Goal: Information Seeking & Learning: Learn about a topic

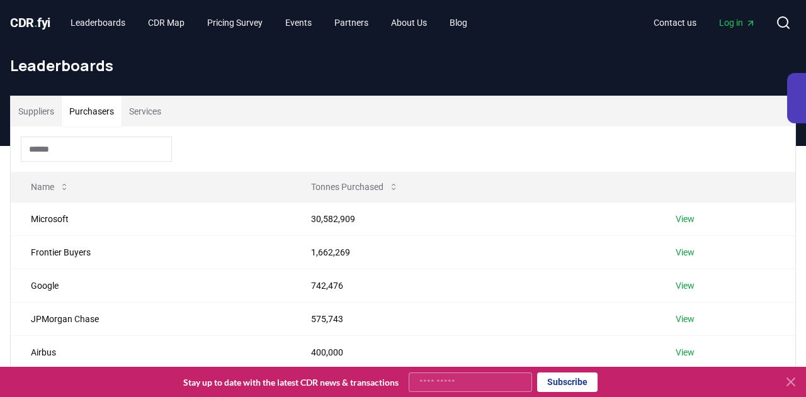
click at [100, 113] on button "Purchasers" at bounding box center [92, 111] width 60 height 30
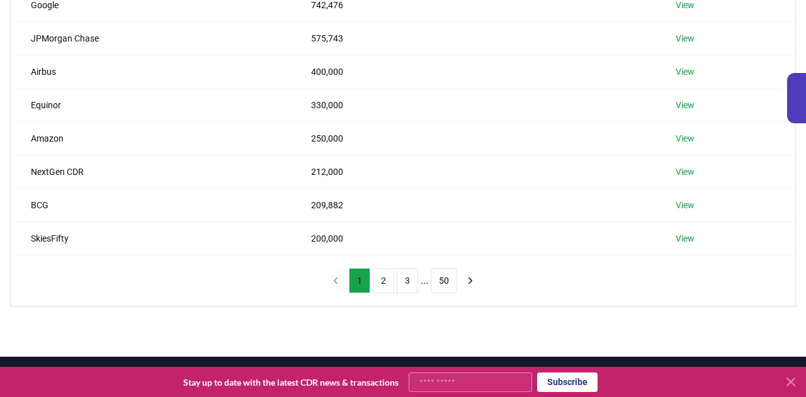
scroll to position [280, 0]
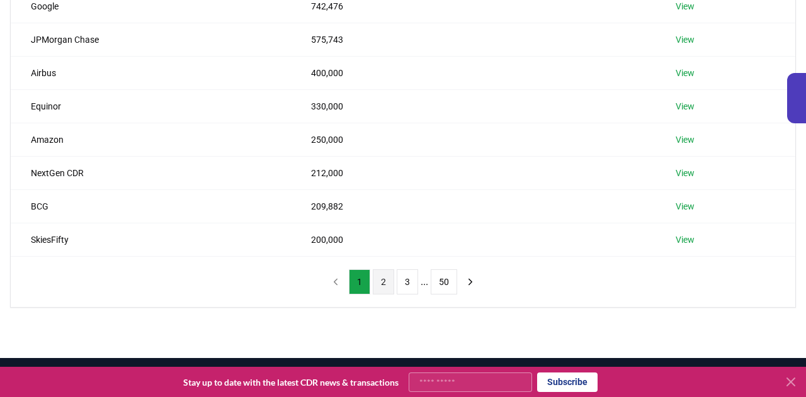
click at [384, 280] on button "2" at bounding box center [383, 282] width 21 height 25
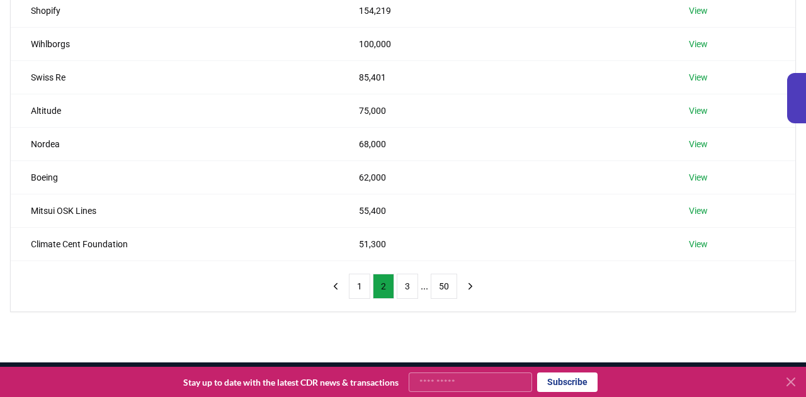
scroll to position [277, 0]
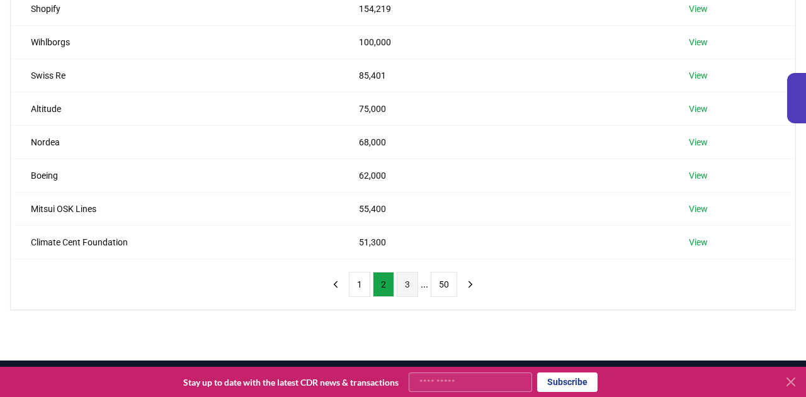
click at [406, 285] on button "3" at bounding box center [407, 284] width 21 height 25
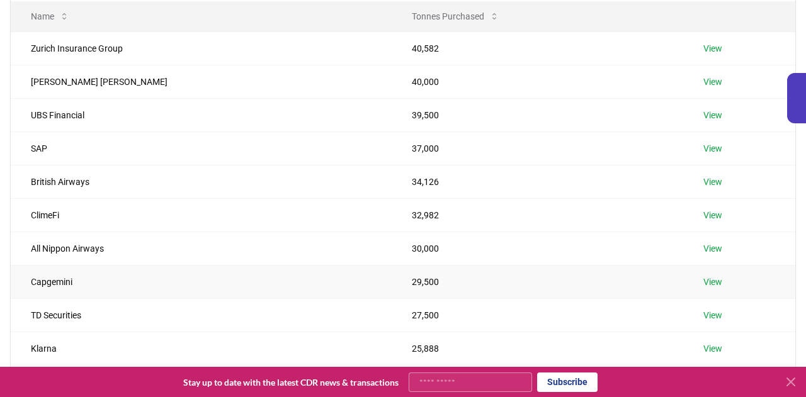
scroll to position [156, 0]
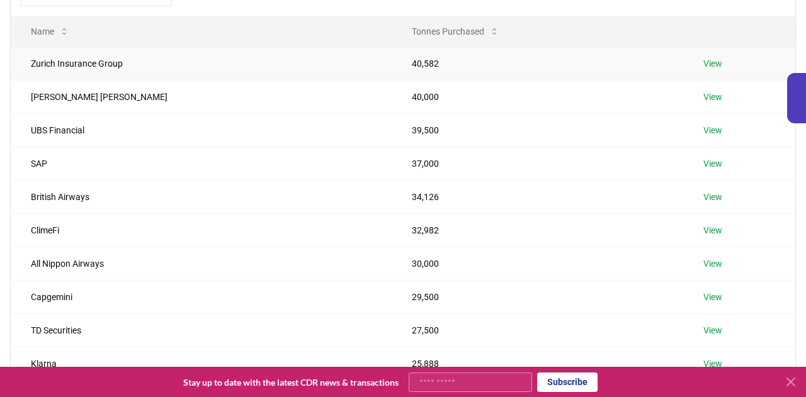
click at [704, 65] on link "View" at bounding box center [713, 63] width 19 height 13
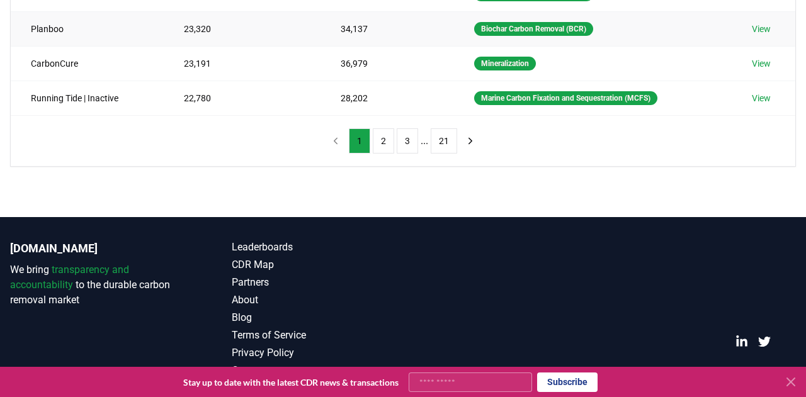
scroll to position [436, 0]
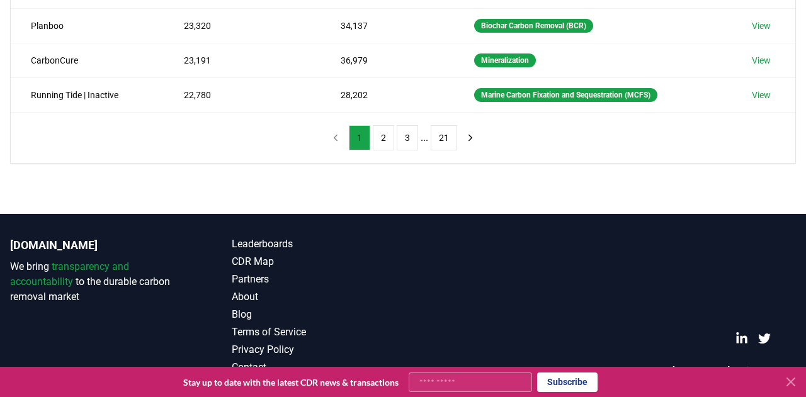
click at [354, 139] on button "1" at bounding box center [359, 137] width 21 height 25
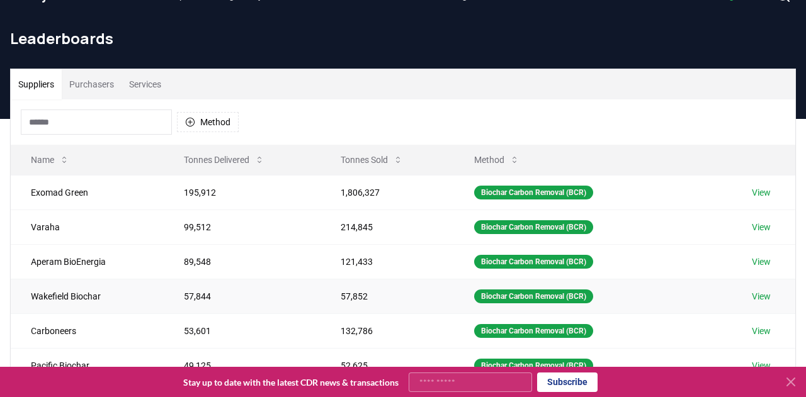
scroll to position [0, 0]
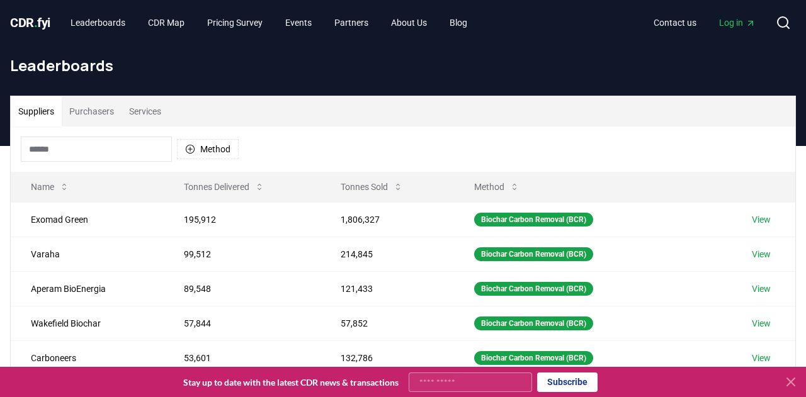
click at [789, 378] on icon at bounding box center [790, 382] width 15 height 15
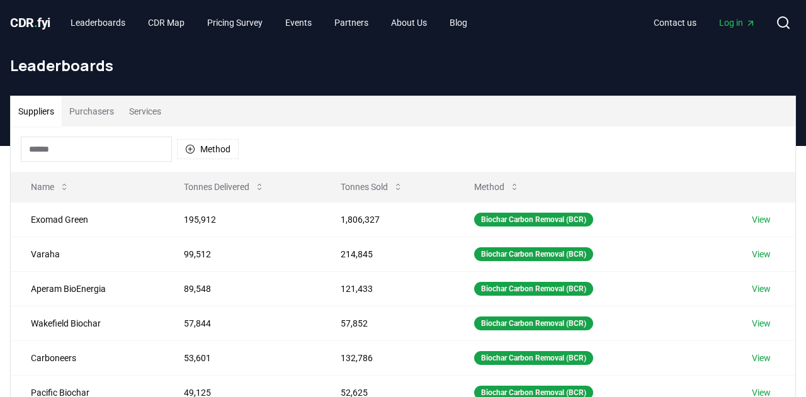
click at [195, 76] on div "Leaderboards" at bounding box center [403, 70] width 806 height 50
